Goal: Task Accomplishment & Management: Manage account settings

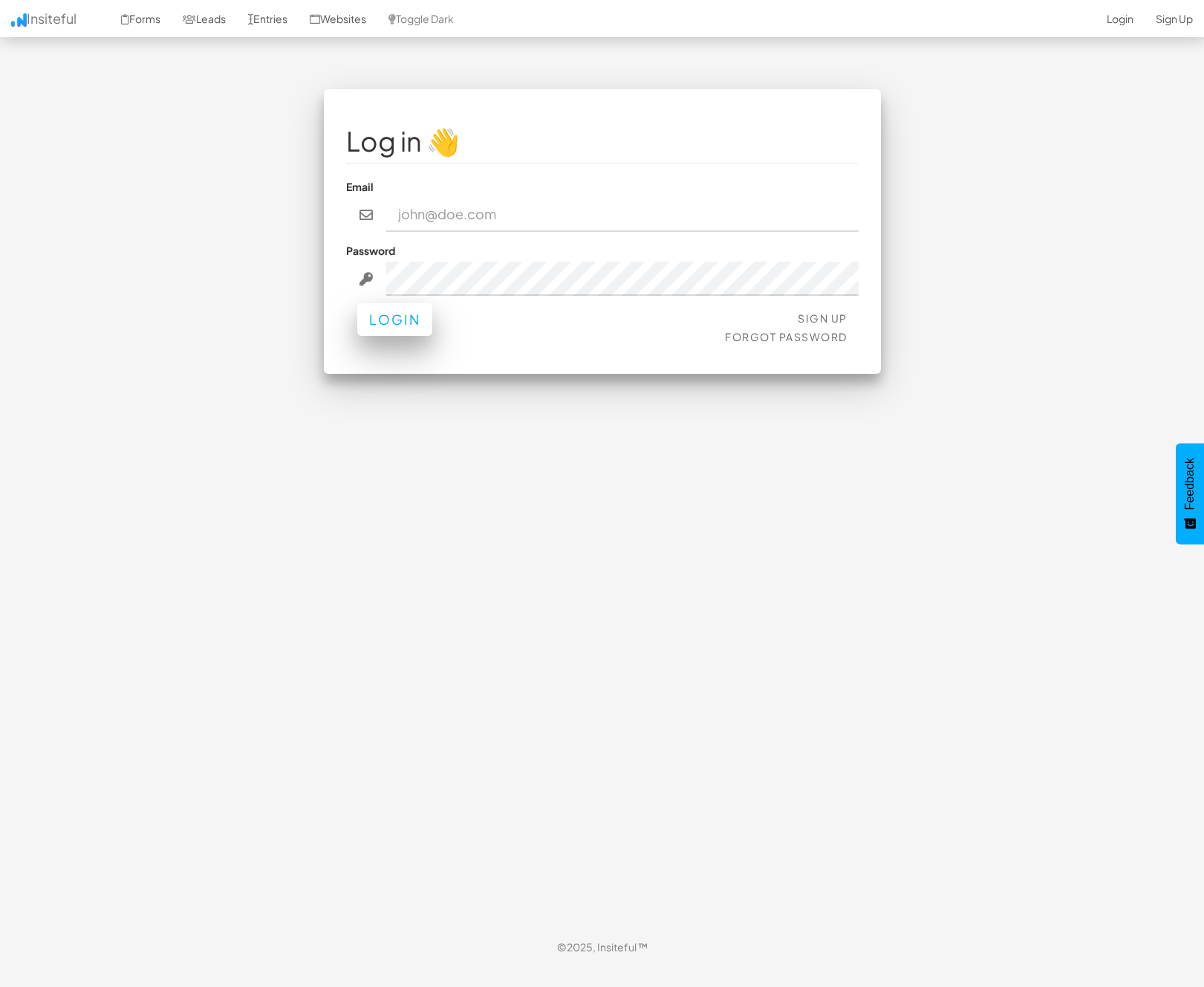
type input "nick@strikingalchemy.com"
click at [380, 331] on button "Login" at bounding box center [395, 319] width 75 height 32
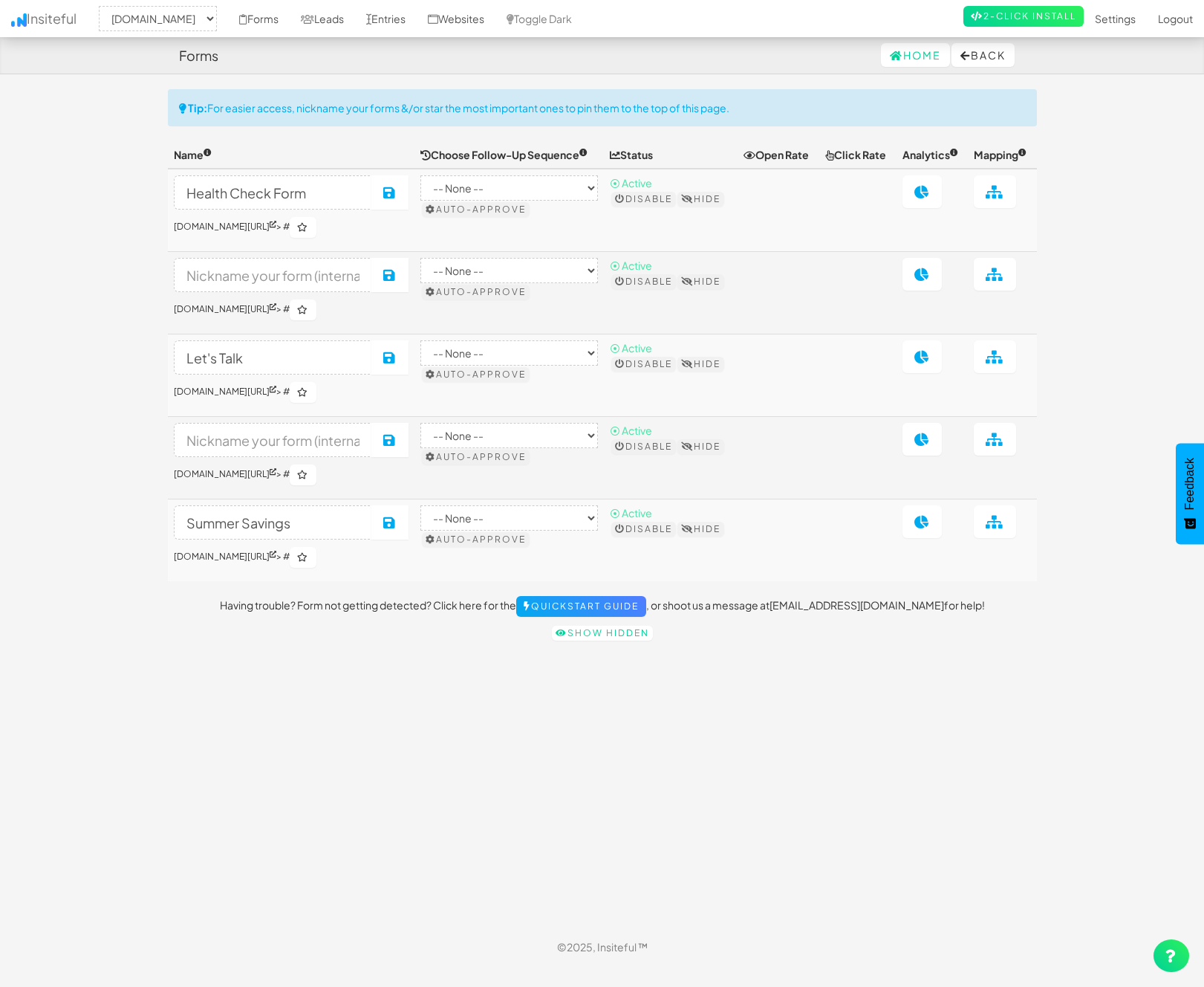
select select "2327"
click at [354, 23] on link "Leads" at bounding box center [322, 19] width 66 height 37
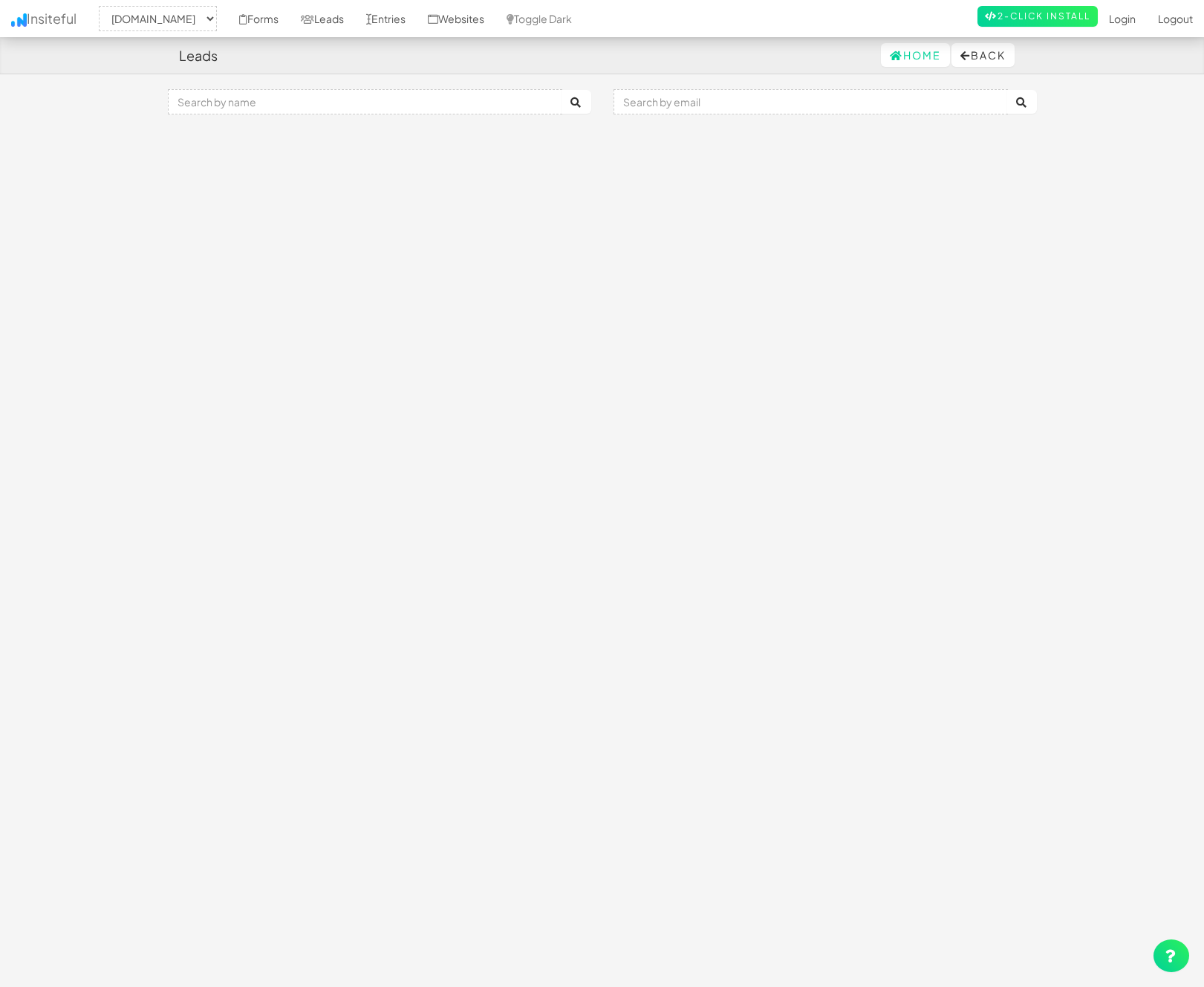
select select "2327"
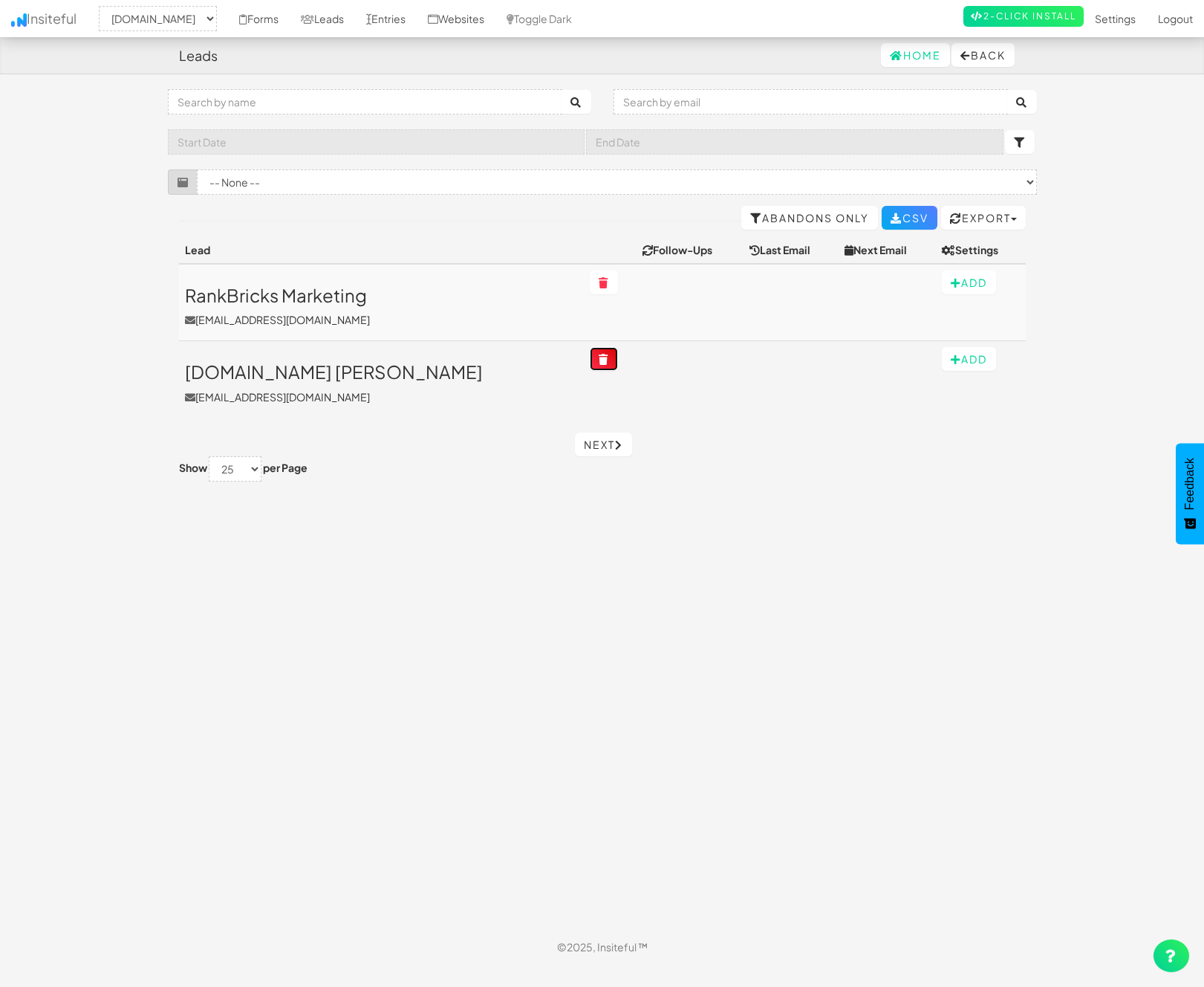
click at [599, 361] on icon at bounding box center [603, 359] width 11 height 11
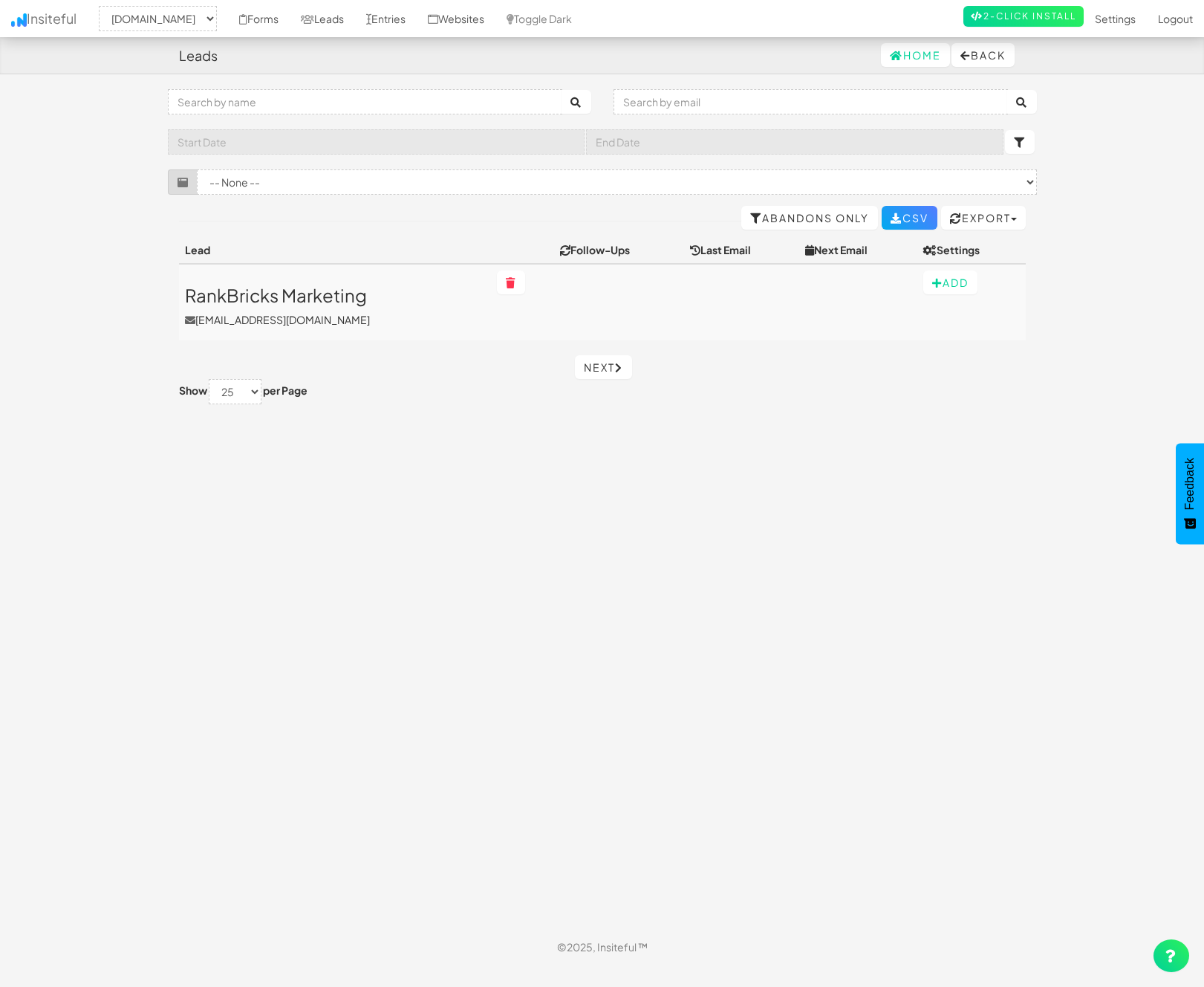
select select "2327"
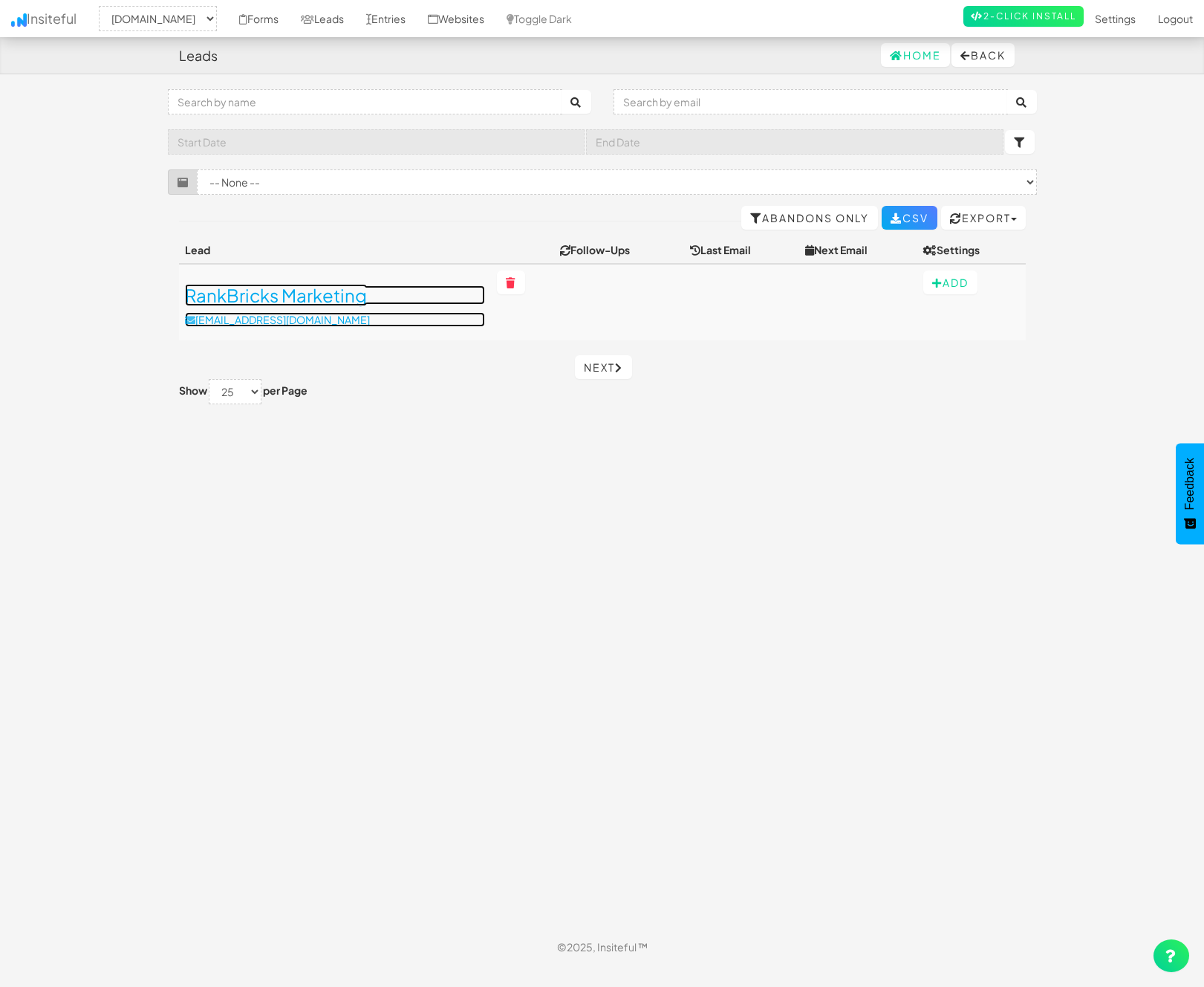
click at [308, 291] on h3 "RankBricks Marketing" at bounding box center [334, 295] width 300 height 20
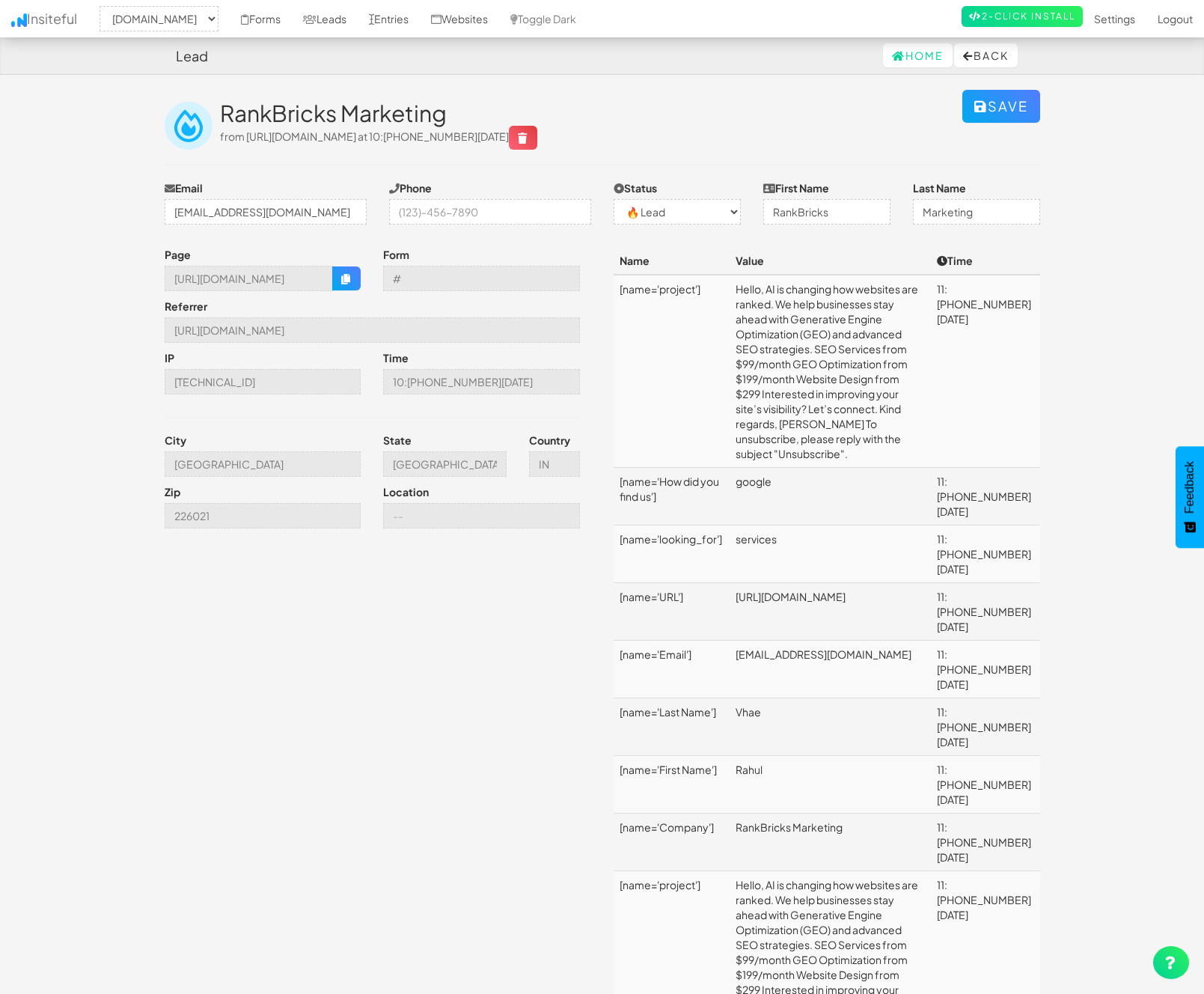
select select "2327"
select select "0"
